Goal: Task Accomplishment & Management: Manage account settings

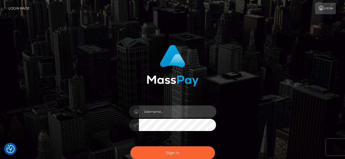
click at [161, 111] on input "text" at bounding box center [177, 112] width 77 height 12
type input "v.hernandez"
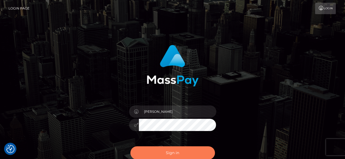
click at [168, 150] on button "Sign in" at bounding box center [172, 153] width 84 height 13
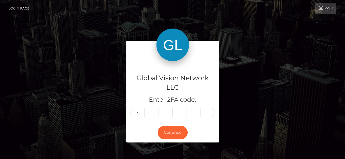
type input "8"
type input "6"
type input "2"
type input "1"
type input "4"
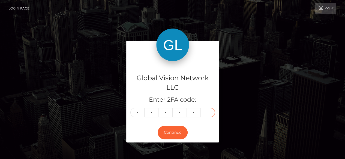
type input "0"
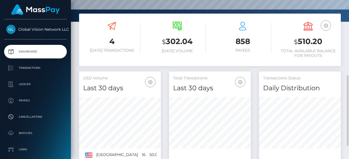
scroll to position [109, 0]
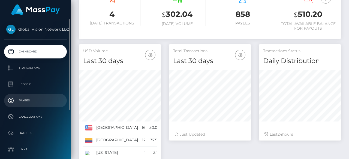
click at [28, 100] on p "Payees" at bounding box center [35, 101] width 58 height 8
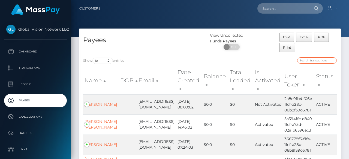
click at [305, 63] on input "search" at bounding box center [316, 60] width 39 height 6
paste input "H3rn@ndEz.9312"
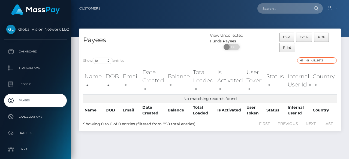
drag, startPoint x: 327, startPoint y: 62, endPoint x: 112, endPoint y: 62, distance: 214.9
click at [112, 62] on div "Show 10 25 50 100 250 entries H3rn@ndEz.9312" at bounding box center [209, 61] width 261 height 8
paste input "50086"
type input "50086"
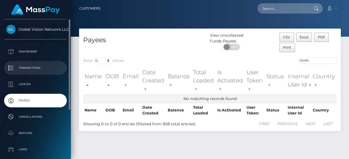
click at [41, 70] on p "Transactions" at bounding box center [35, 68] width 58 height 8
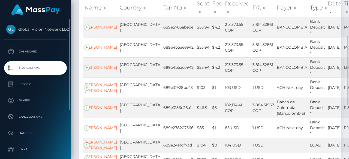
scroll to position [54, 0]
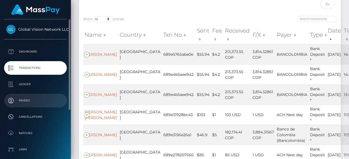
click at [18, 99] on p "Payees" at bounding box center [35, 101] width 58 height 8
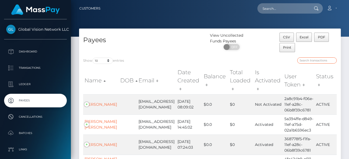
click at [318, 62] on input "search" at bounding box center [316, 60] width 39 height 6
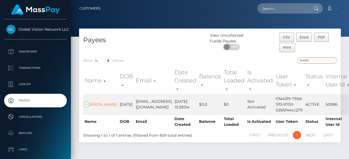
type input "50086"
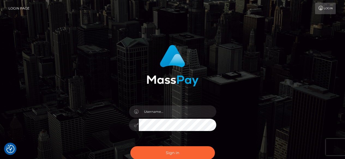
checkbox input "true"
